Goal: Information Seeking & Learning: Learn about a topic

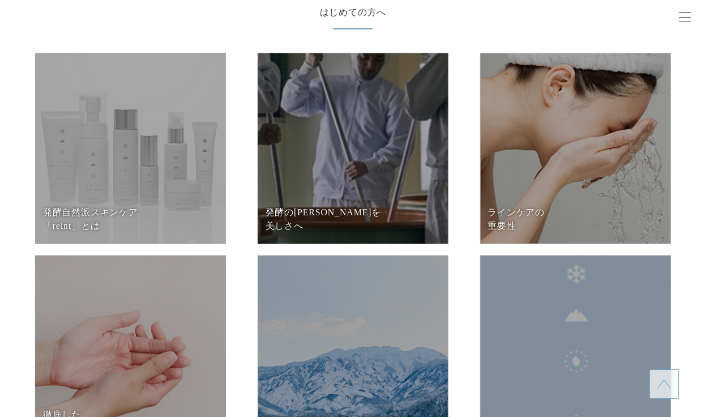
scroll to position [4584, 0]
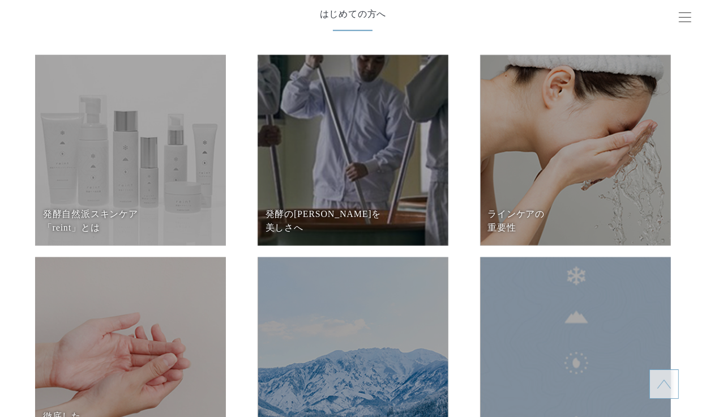
click at [388, 215] on dt "発酵の知恵を 美しさへ" at bounding box center [352, 220] width 175 height 27
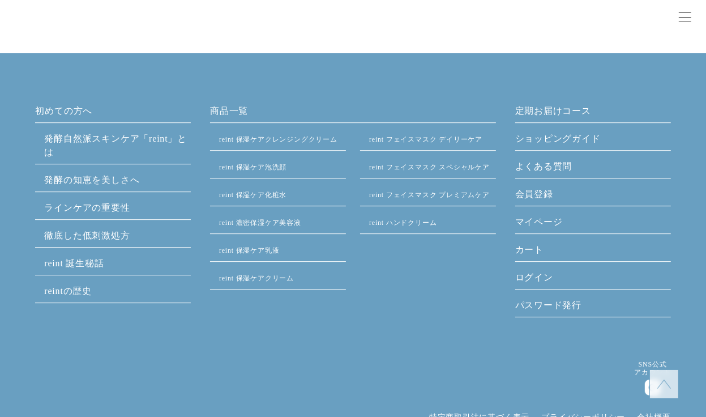
scroll to position [2736, 0]
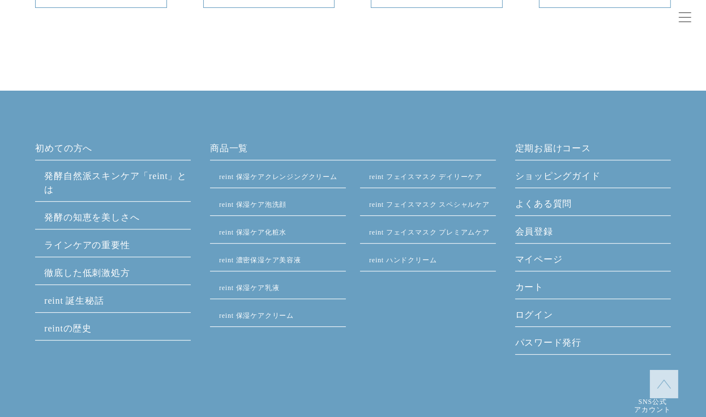
click at [115, 246] on link "ラインケアの重要性" at bounding box center [86, 245] width 85 height 10
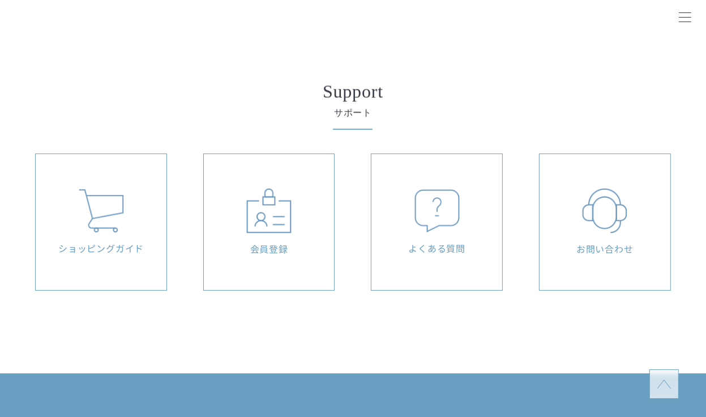
scroll to position [2943, 0]
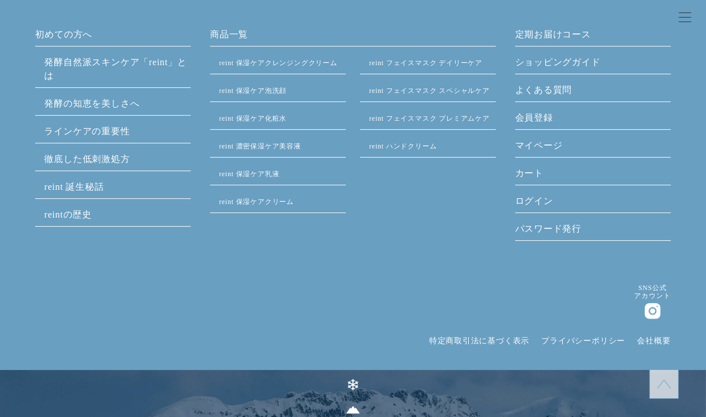
click at [118, 160] on link "徹底した低刺激処方" at bounding box center [86, 159] width 85 height 10
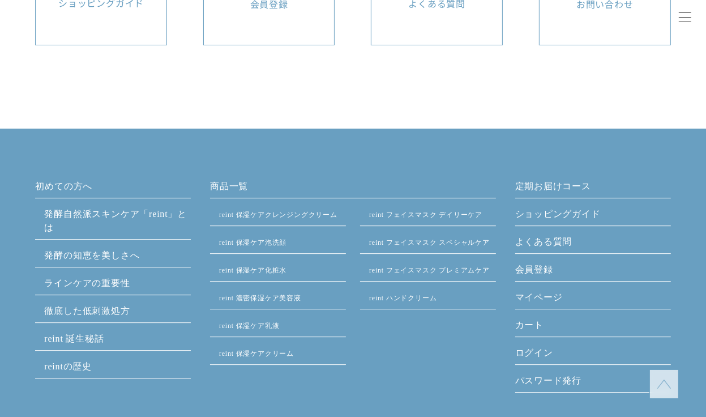
scroll to position [2830, 0]
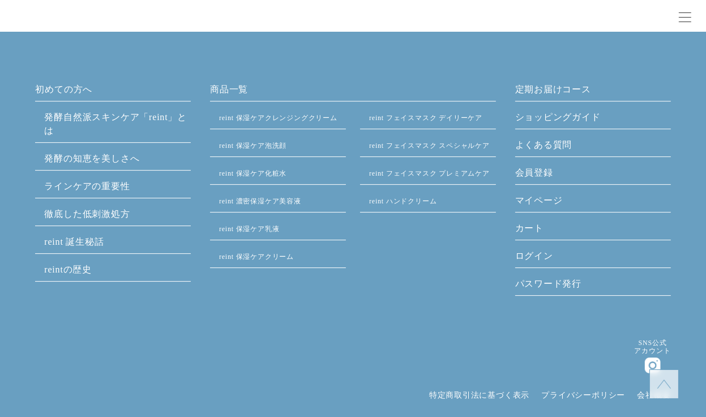
click at [75, 241] on link "reint 誕生秘話" at bounding box center [73, 242] width 59 height 10
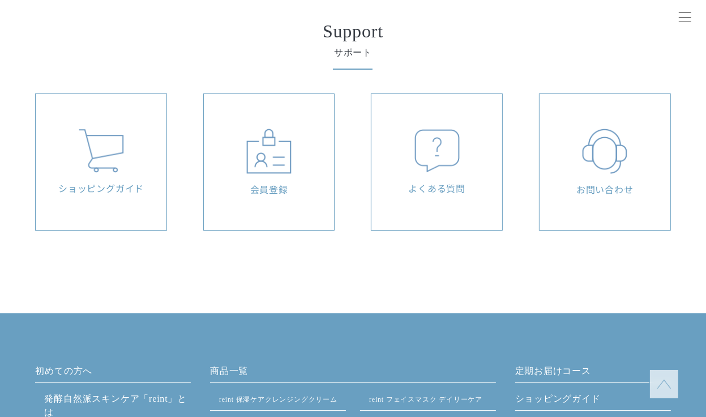
scroll to position [2943, 0]
